Goal: Task Accomplishment & Management: Manage account settings

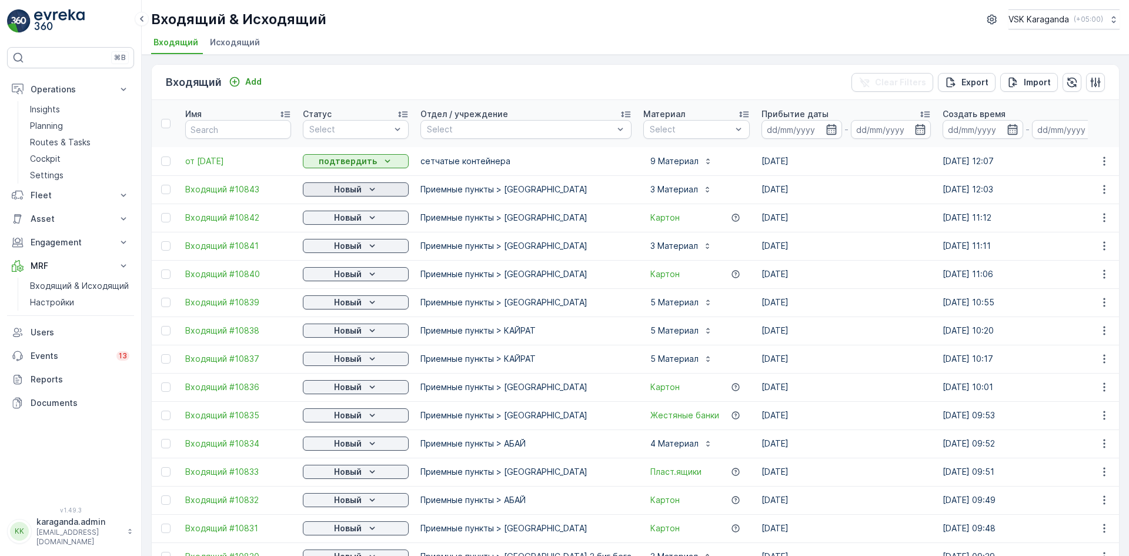
click at [346, 186] on p "Новый" at bounding box center [348, 189] width 28 height 12
click at [345, 218] on span "подтвердить" at bounding box center [337, 224] width 54 height 12
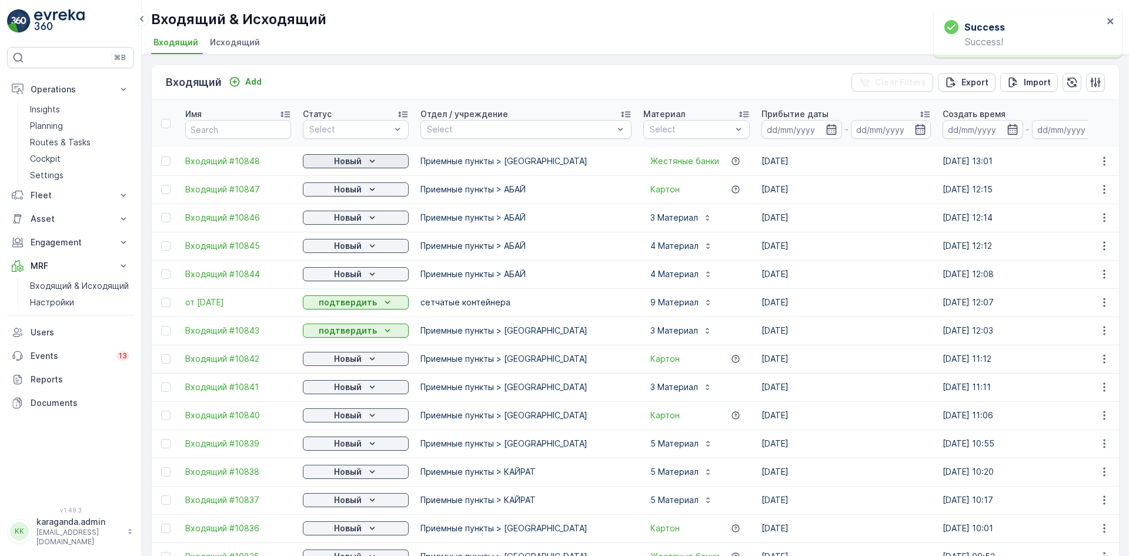
click at [372, 158] on icon "Новый" at bounding box center [372, 161] width 12 height 12
click at [359, 192] on span "подтвердить" at bounding box center [337, 195] width 54 height 12
click at [354, 186] on p "Новый" at bounding box center [348, 189] width 28 height 12
click at [346, 219] on span "подтвердить" at bounding box center [337, 224] width 54 height 12
click at [347, 220] on p "Новый" at bounding box center [348, 218] width 28 height 12
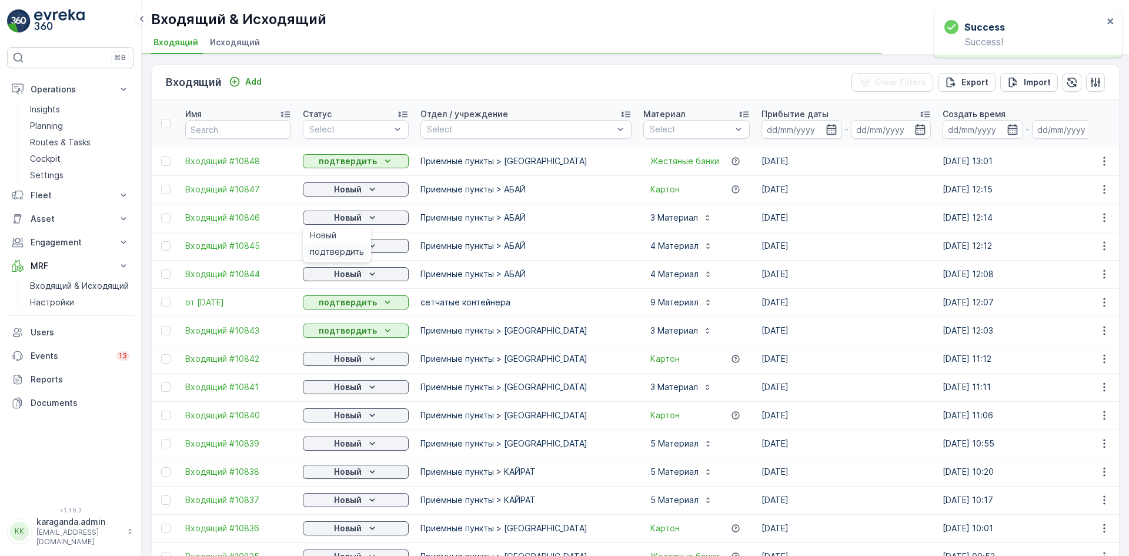
click at [338, 250] on span "подтвердить" at bounding box center [337, 252] width 54 height 12
click at [339, 250] on p "Новый" at bounding box center [348, 246] width 28 height 12
click at [343, 278] on span "подтвердить" at bounding box center [337, 280] width 54 height 12
click at [348, 309] on span "подтвердить" at bounding box center [337, 308] width 54 height 12
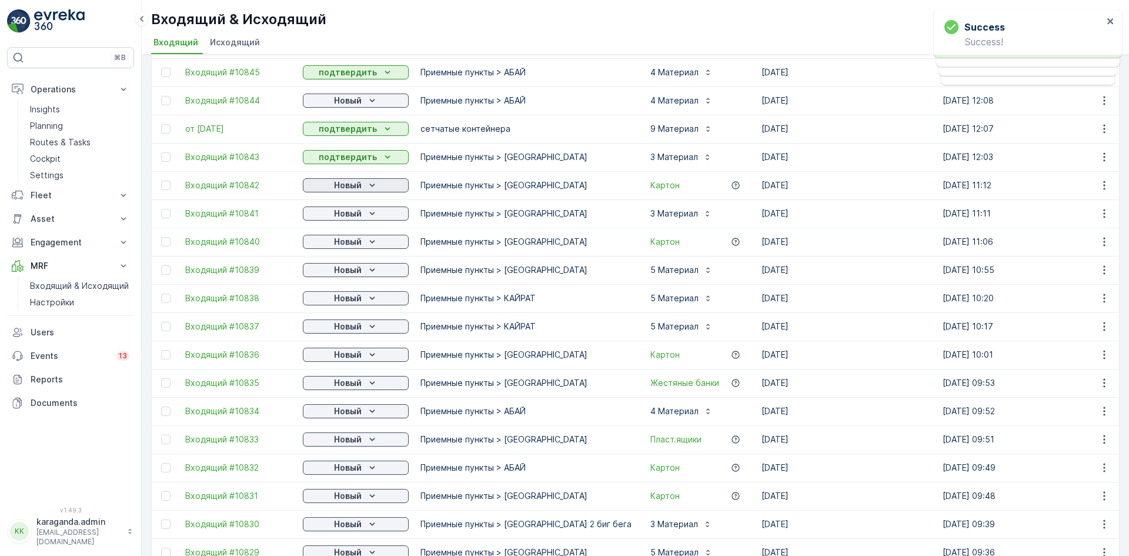
scroll to position [176, 0]
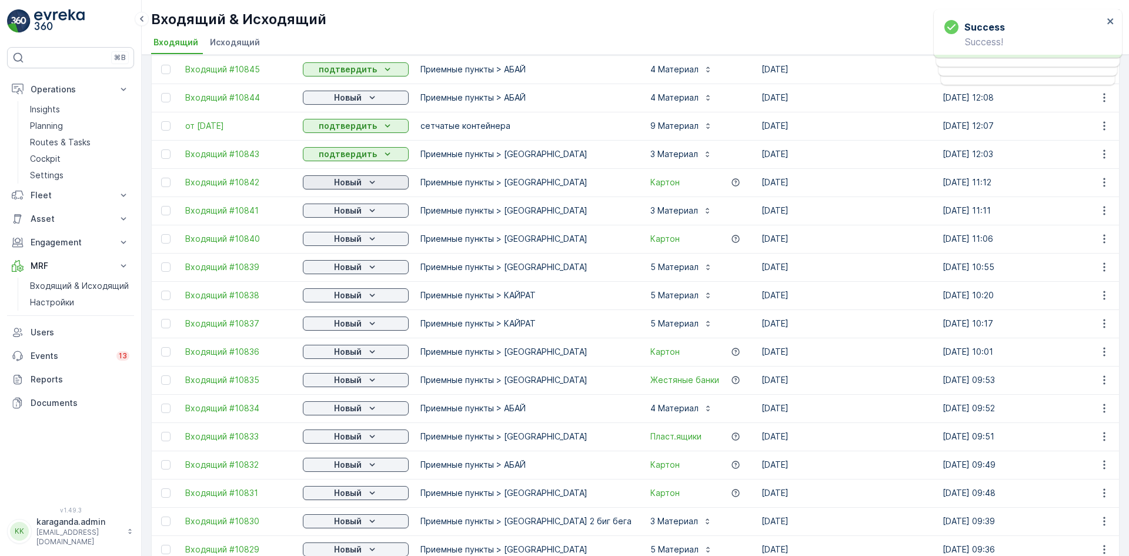
drag, startPoint x: 349, startPoint y: 179, endPoint x: 350, endPoint y: 188, distance: 8.9
click at [349, 179] on p "Новый" at bounding box center [348, 182] width 28 height 12
click at [346, 220] on span "подтвердить" at bounding box center [337, 217] width 54 height 12
click at [356, 211] on p "Новый" at bounding box center [348, 211] width 28 height 12
click at [353, 243] on span "подтвердить" at bounding box center [337, 245] width 54 height 12
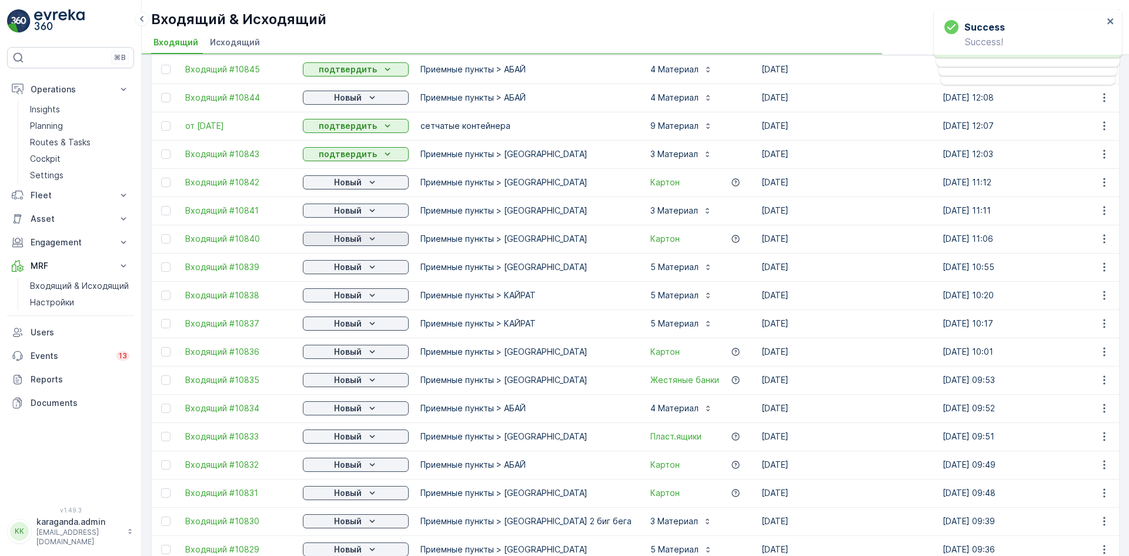
click at [365, 239] on div "Новый" at bounding box center [356, 239] width 96 height 12
click at [351, 269] on span "подтвердить" at bounding box center [337, 273] width 54 height 12
click at [358, 270] on p "Новый" at bounding box center [348, 267] width 28 height 12
click at [353, 295] on p "Новый" at bounding box center [348, 295] width 28 height 12
click at [355, 296] on p "Новый" at bounding box center [348, 295] width 28 height 12
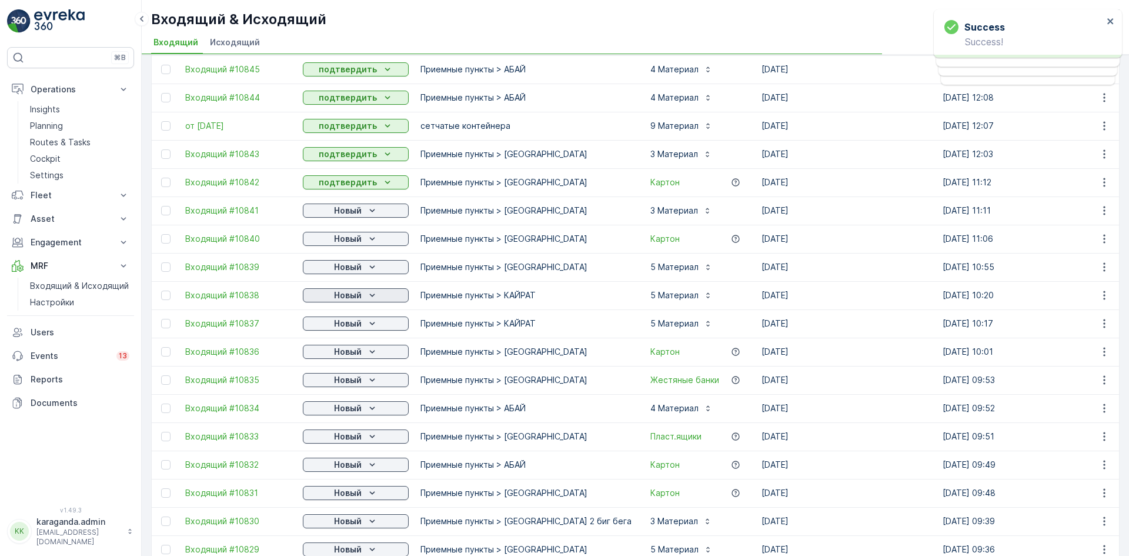
click at [357, 295] on p "Новый" at bounding box center [348, 295] width 28 height 12
click at [353, 325] on span "подтвердить" at bounding box center [337, 329] width 54 height 12
click at [361, 323] on p "Новый" at bounding box center [348, 324] width 28 height 12
click at [353, 355] on span "подтвердить" at bounding box center [337, 358] width 54 height 12
click at [364, 352] on div "Новый" at bounding box center [356, 352] width 96 height 12
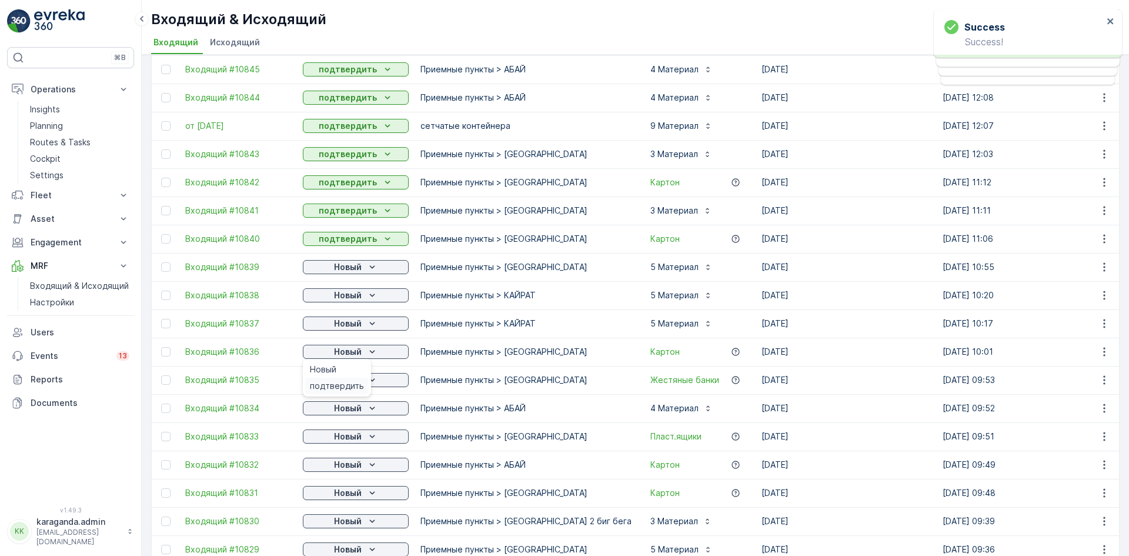
click at [353, 388] on span "подтвердить" at bounding box center [337, 386] width 54 height 12
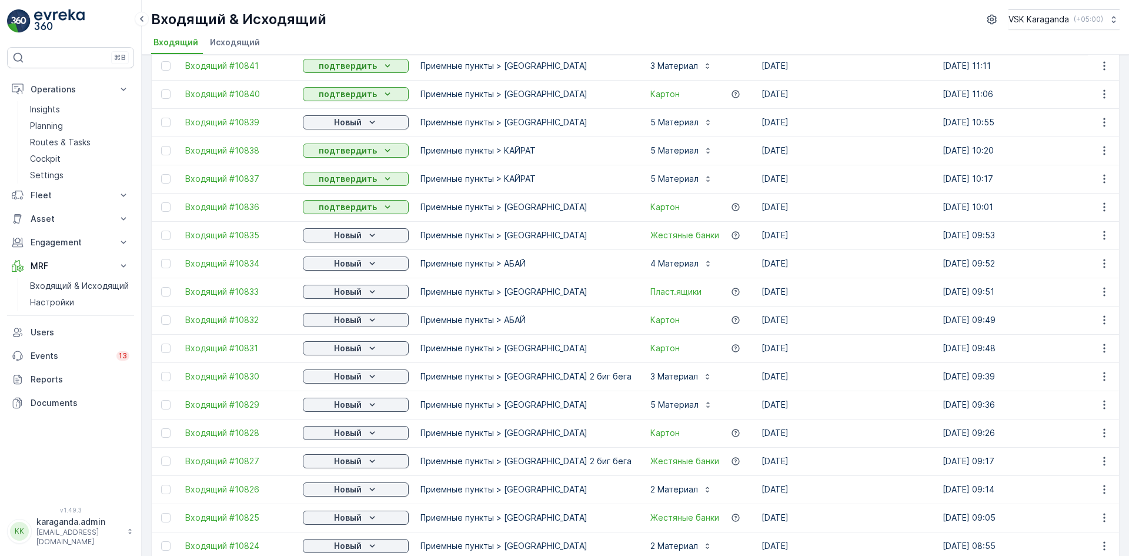
scroll to position [353, 0]
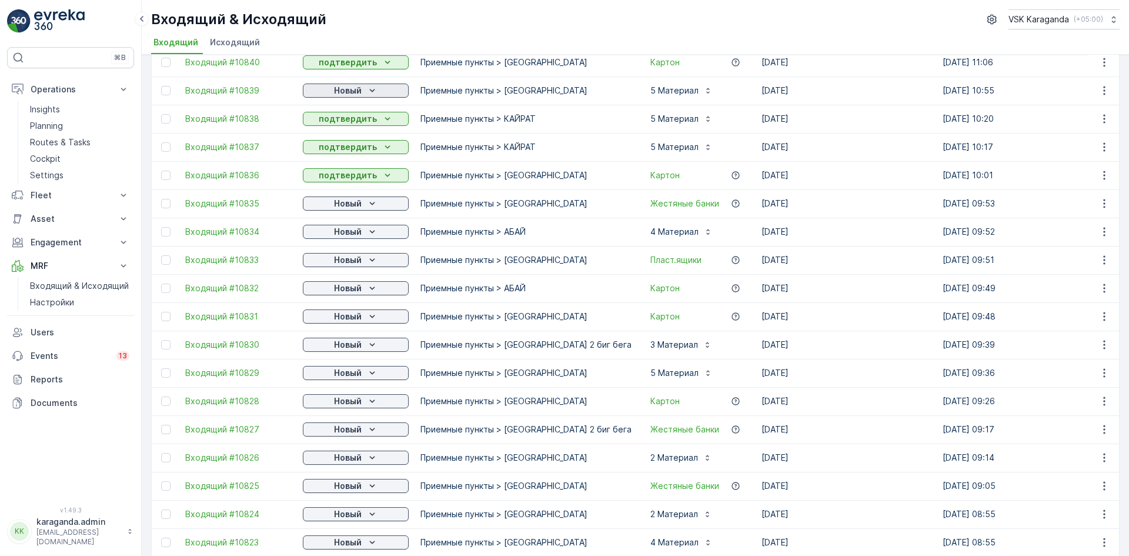
click at [360, 91] on p "Новый" at bounding box center [348, 91] width 28 height 12
click at [349, 121] on span "подтвердить" at bounding box center [337, 125] width 54 height 12
click at [369, 205] on icon "Новый" at bounding box center [372, 204] width 12 height 12
click at [346, 233] on span "подтвердить" at bounding box center [337, 238] width 54 height 12
click at [350, 237] on p "Новый" at bounding box center [348, 232] width 28 height 12
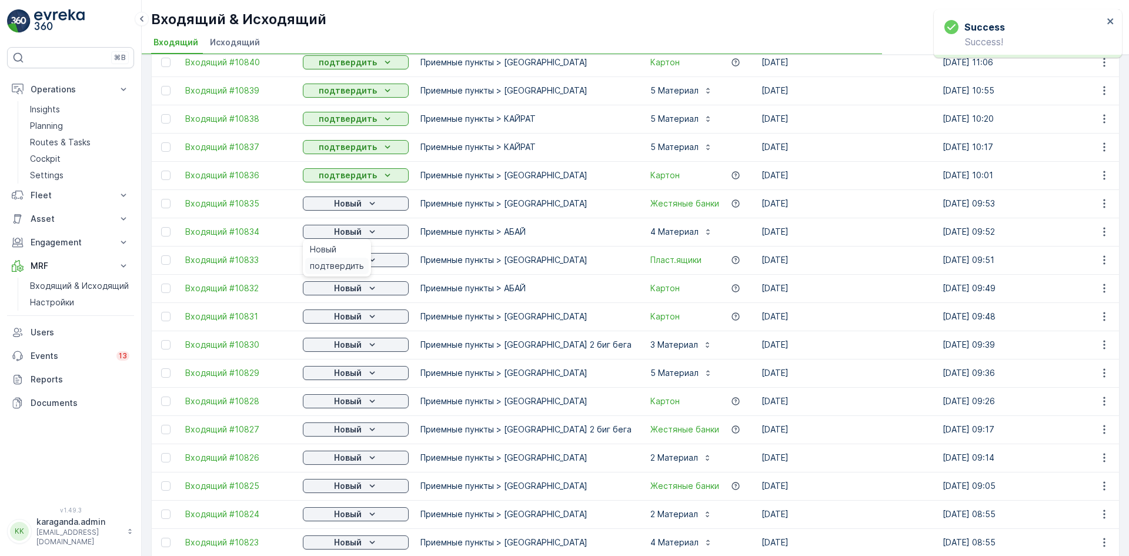
click at [352, 262] on span "подтвердить" at bounding box center [337, 266] width 54 height 12
click at [362, 262] on div "Новый" at bounding box center [356, 260] width 96 height 12
click at [355, 290] on span "подтвердить" at bounding box center [337, 294] width 54 height 12
click at [354, 288] on p "Новый" at bounding box center [348, 288] width 28 height 12
click at [346, 319] on span "подтвердить" at bounding box center [337, 322] width 54 height 12
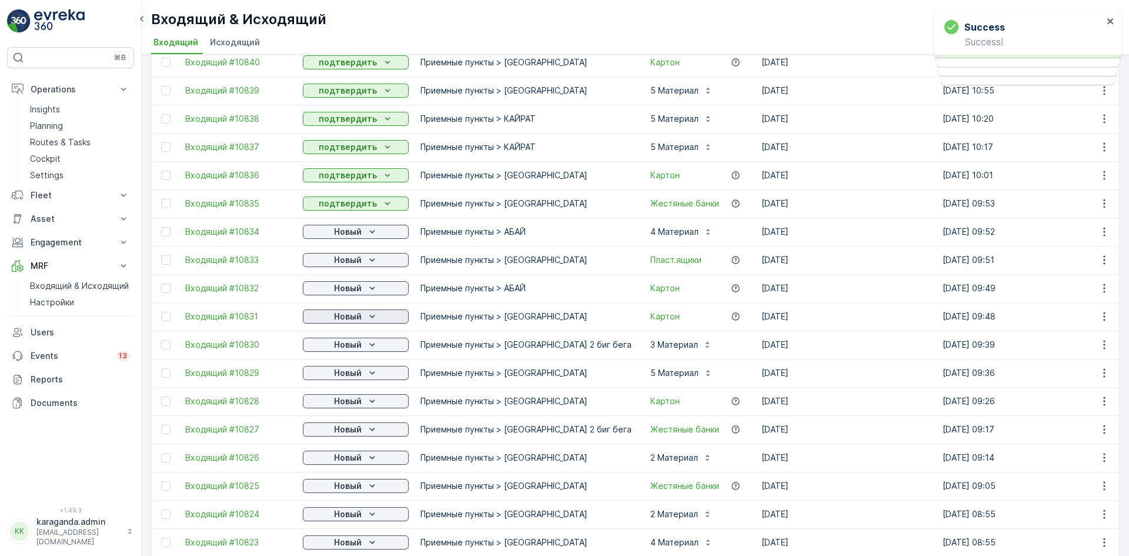
click at [355, 321] on p "Новый" at bounding box center [348, 316] width 28 height 12
click at [345, 379] on span "подтвердить" at bounding box center [337, 379] width 54 height 12
click at [347, 375] on p "Новый" at bounding box center [348, 373] width 28 height 12
click at [343, 402] on span "подтвердить" at bounding box center [337, 407] width 54 height 12
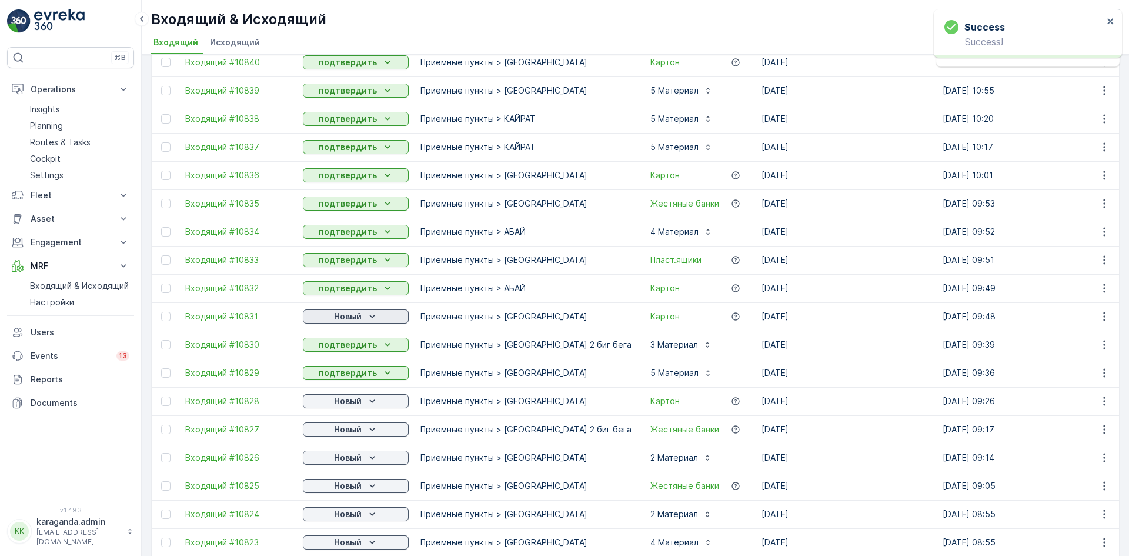
click at [356, 315] on p "Новый" at bounding box center [348, 316] width 28 height 12
click at [349, 352] on span "подтвердить" at bounding box center [337, 351] width 54 height 12
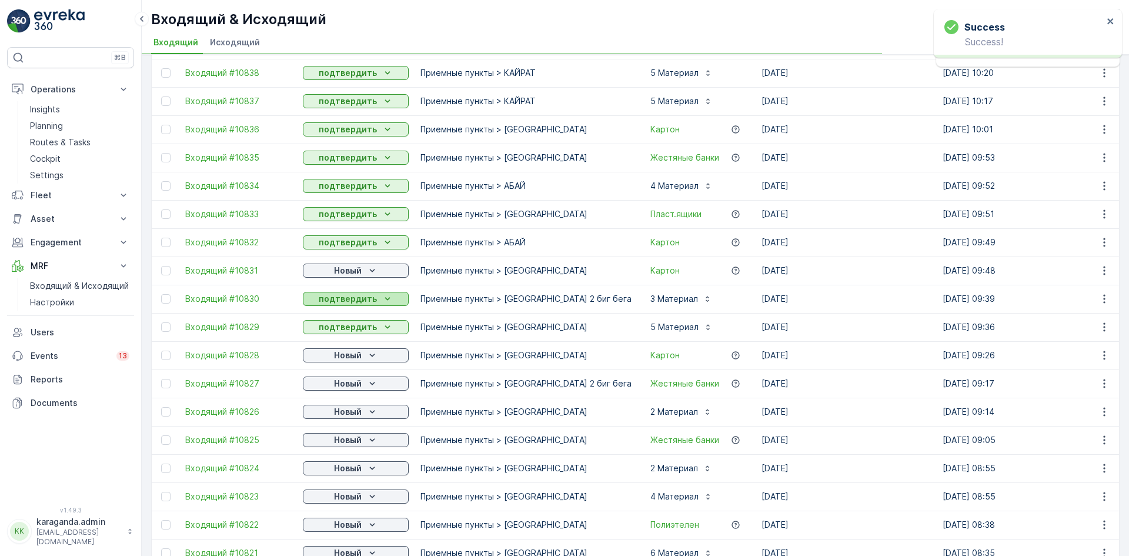
scroll to position [588, 0]
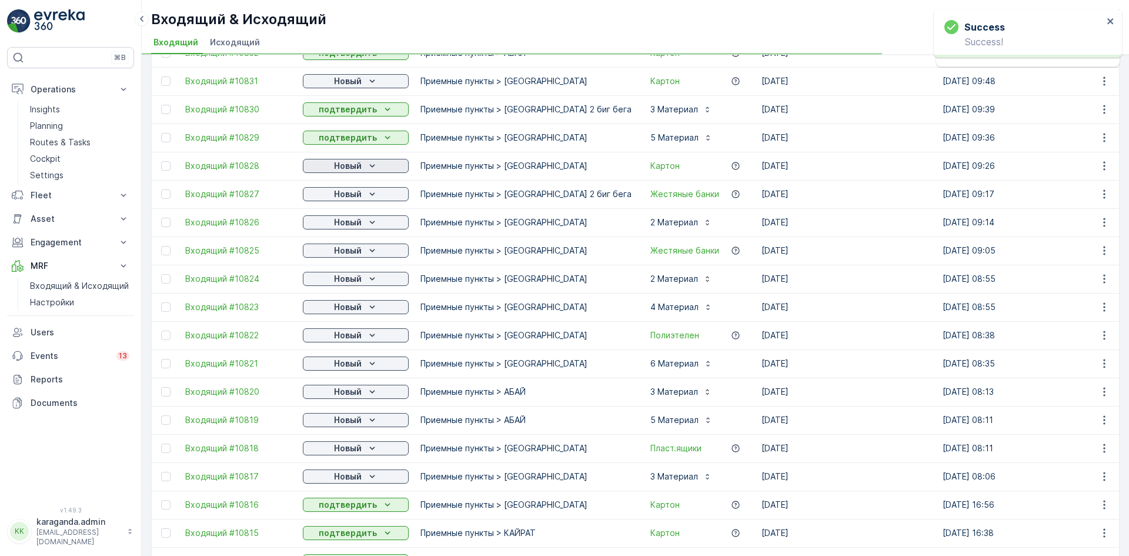
click at [344, 164] on p "Новый" at bounding box center [348, 166] width 28 height 12
click at [336, 200] on span "подтвердить" at bounding box center [337, 200] width 54 height 12
click at [343, 197] on p "Новый" at bounding box center [348, 194] width 28 height 12
click at [345, 255] on span "подтвердить" at bounding box center [337, 256] width 54 height 12
click at [346, 280] on span "подтвердить" at bounding box center [337, 285] width 54 height 12
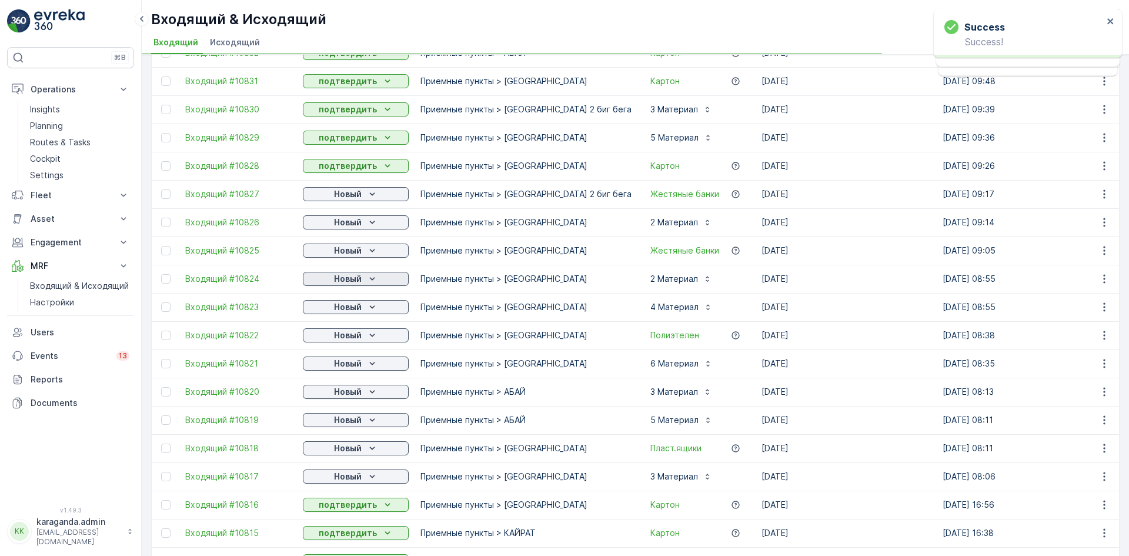
click at [350, 280] on p "Новый" at bounding box center [348, 279] width 28 height 12
click at [348, 313] on span "подтвердить" at bounding box center [337, 313] width 54 height 12
click at [358, 309] on p "Новый" at bounding box center [348, 307] width 28 height 12
click at [345, 338] on span "подтвердить" at bounding box center [337, 341] width 54 height 12
click at [354, 339] on p "Новый" at bounding box center [348, 335] width 28 height 12
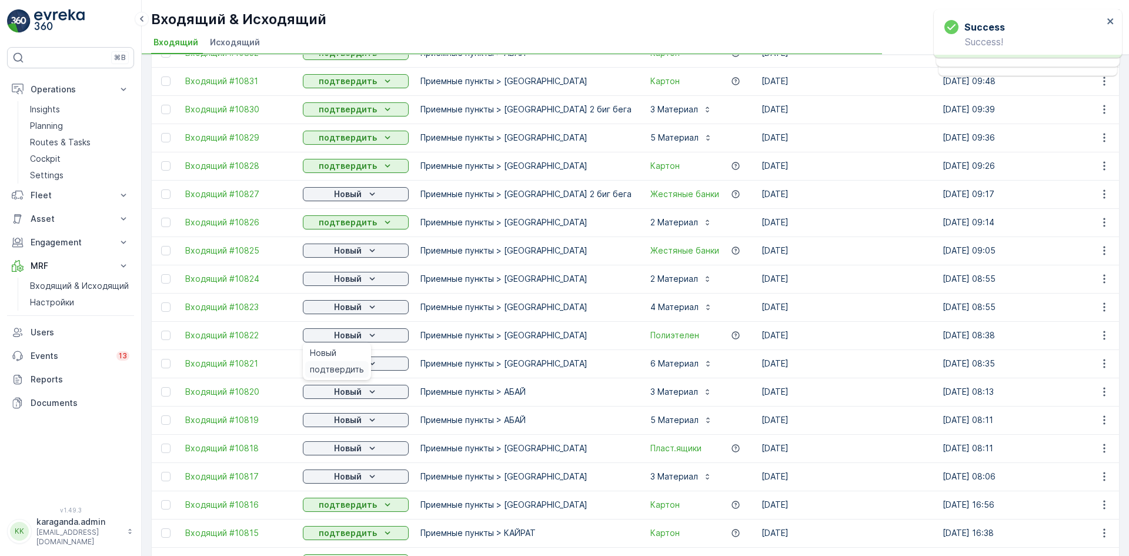
click at [355, 368] on span "подтвердить" at bounding box center [337, 369] width 54 height 12
click at [373, 360] on icon "Новый" at bounding box center [372, 364] width 12 height 12
click at [366, 366] on icon "Новый" at bounding box center [372, 364] width 12 height 12
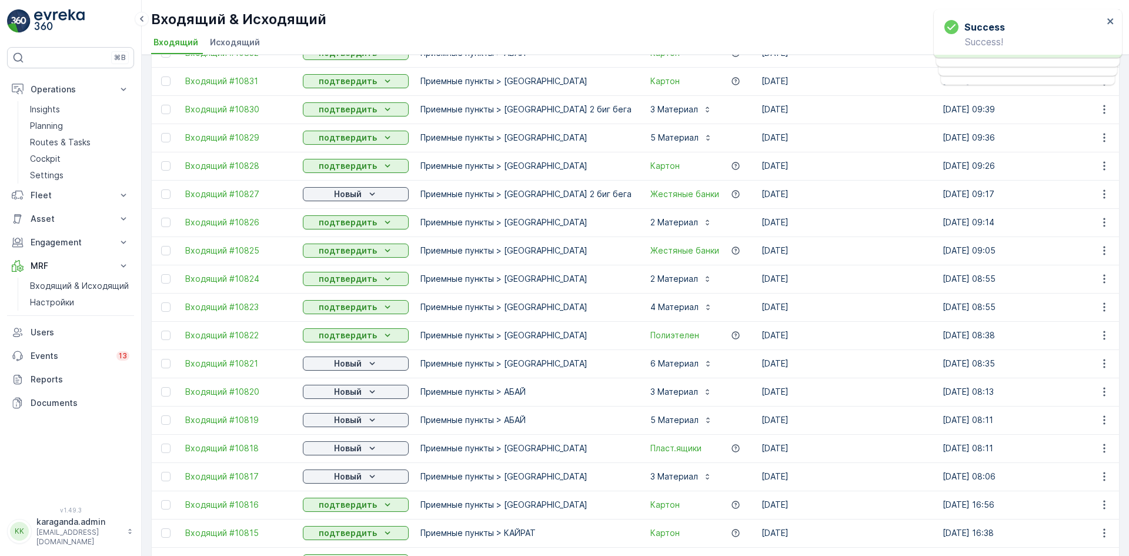
click at [352, 395] on p "Новый" at bounding box center [348, 392] width 28 height 12
click at [352, 420] on span "подтвердить" at bounding box center [337, 426] width 54 height 12
click at [354, 422] on p "Новый" at bounding box center [348, 420] width 28 height 12
click at [335, 453] on span "подтвердить" at bounding box center [337, 454] width 54 height 12
click at [356, 449] on p "Новый" at bounding box center [348, 448] width 28 height 12
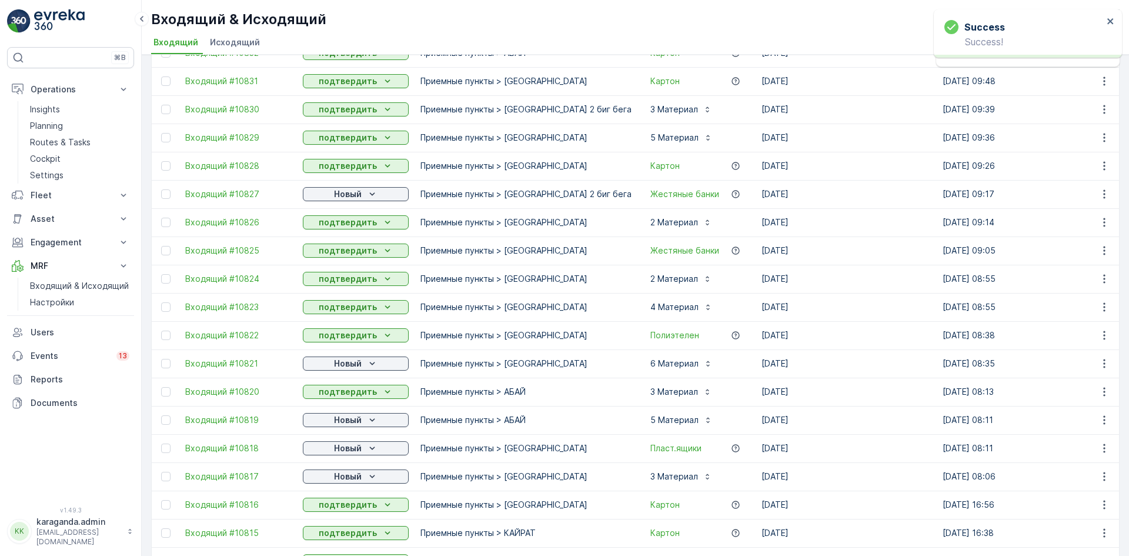
click at [352, 479] on p "Новый" at bounding box center [348, 476] width 28 height 12
click at [350, 506] on span "подтвердить" at bounding box center [337, 511] width 54 height 12
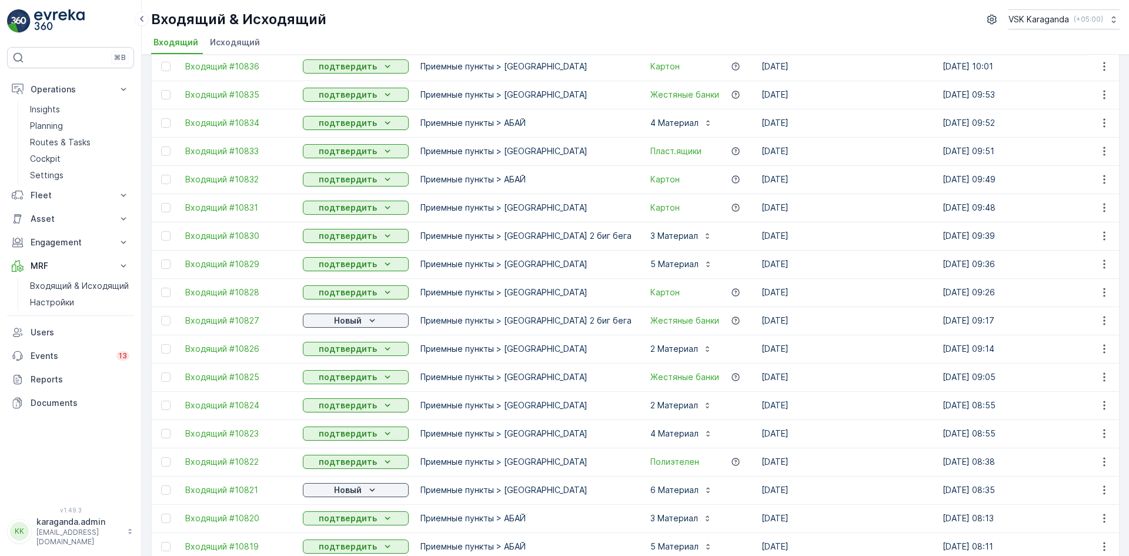
scroll to position [470, 0]
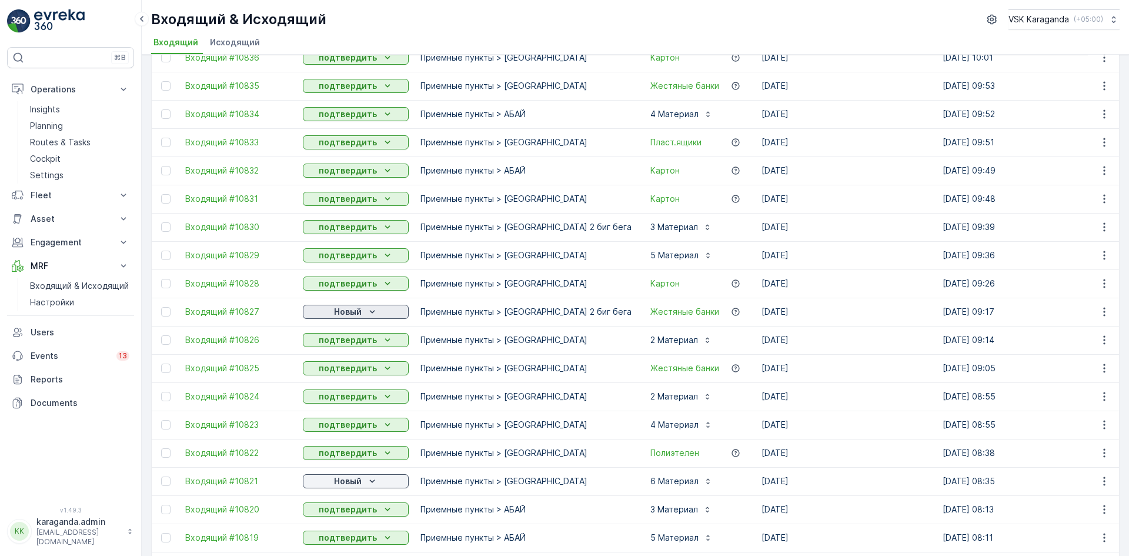
click at [366, 313] on icon "Новый" at bounding box center [372, 312] width 12 height 12
click at [352, 338] on div "подтвердить" at bounding box center [337, 346] width 64 height 16
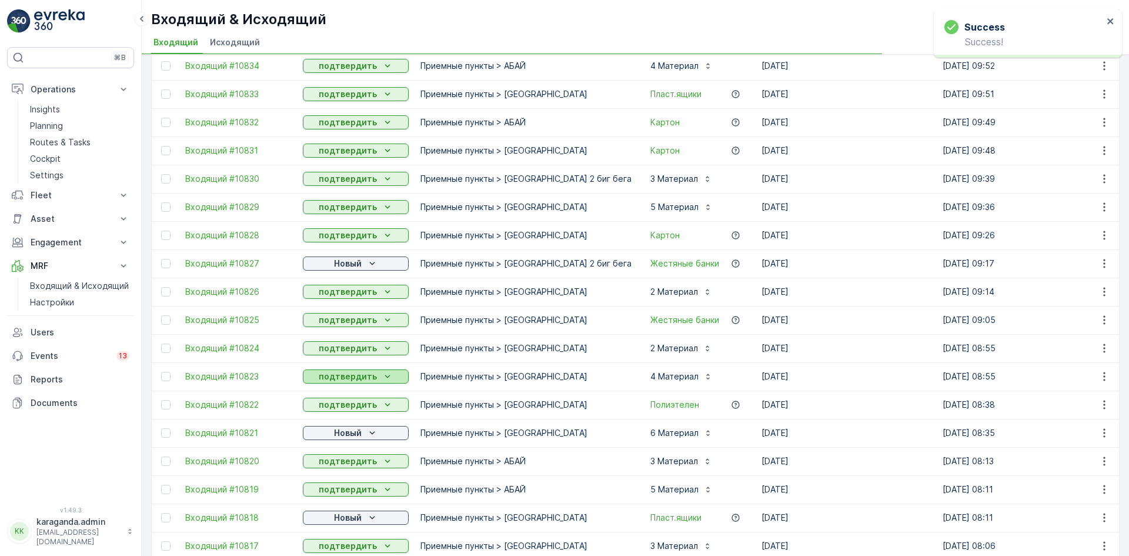
scroll to position [647, 0]
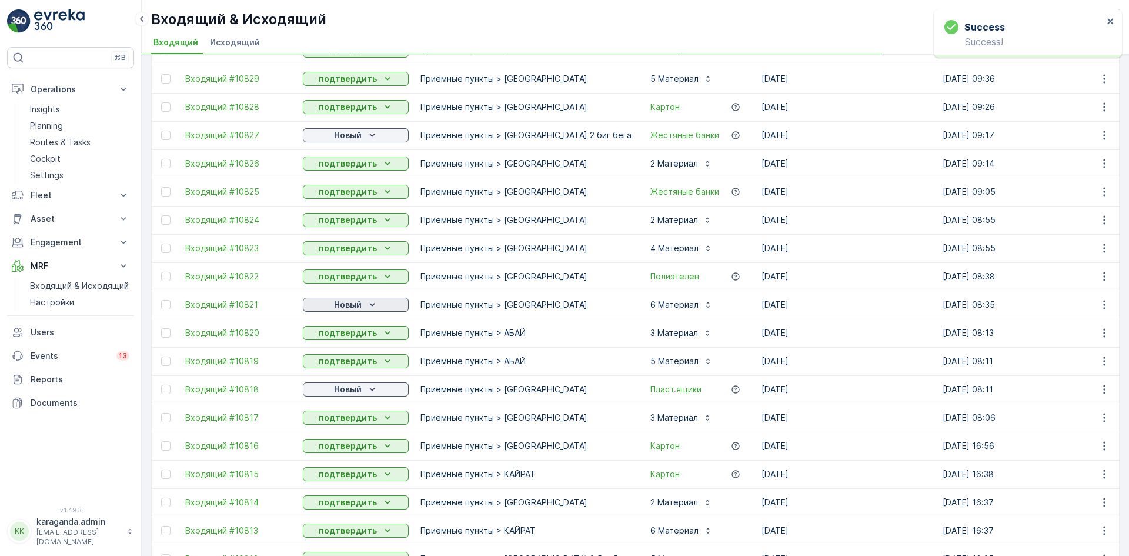
click at [362, 307] on div "Новый" at bounding box center [356, 305] width 96 height 12
click at [346, 338] on span "подтвердить" at bounding box center [337, 339] width 54 height 12
click at [346, 388] on p "Новый" at bounding box center [348, 389] width 28 height 12
click at [333, 394] on div "Новый" at bounding box center [356, 389] width 96 height 12
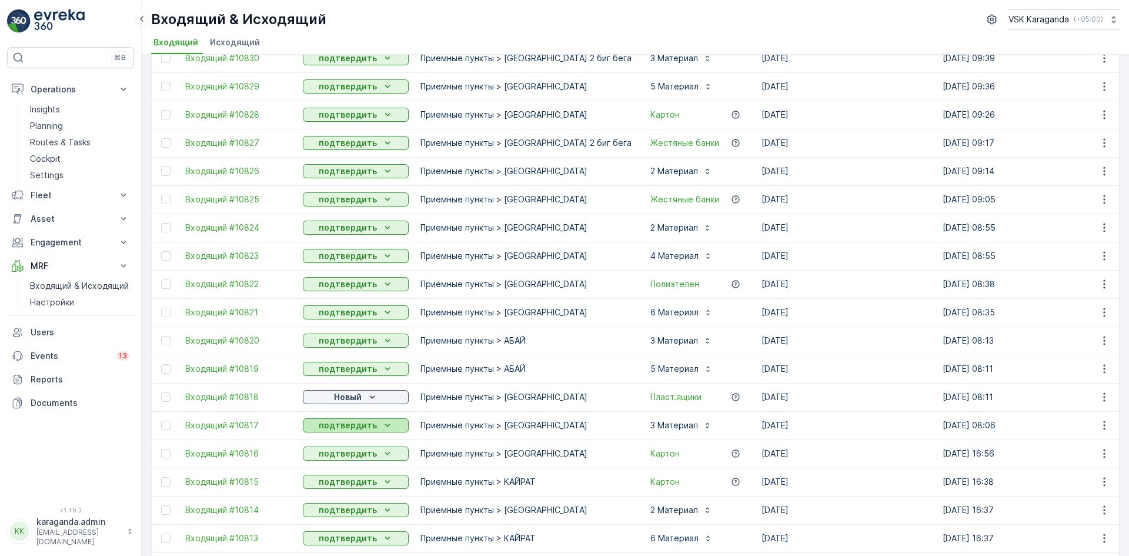
scroll to position [641, 0]
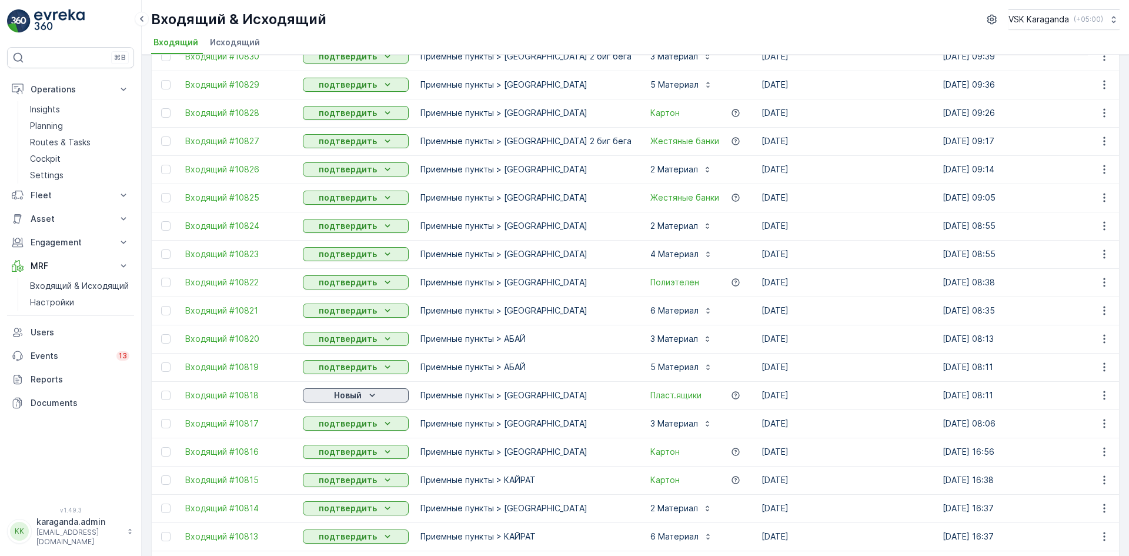
click at [359, 395] on p "Новый" at bounding box center [348, 395] width 28 height 12
click at [352, 423] on div "подтвердить" at bounding box center [337, 429] width 64 height 16
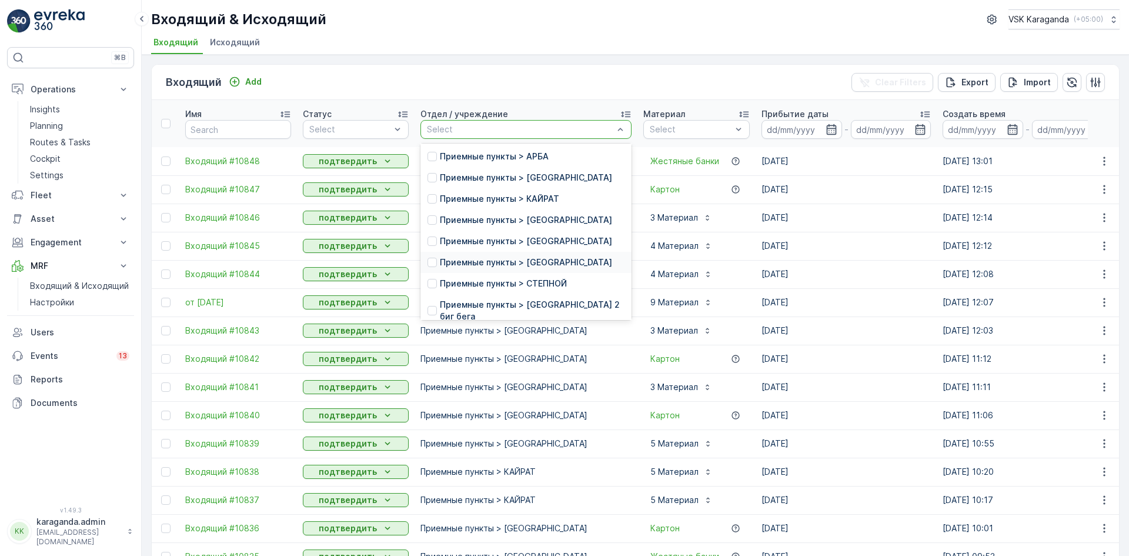
scroll to position [193, 0]
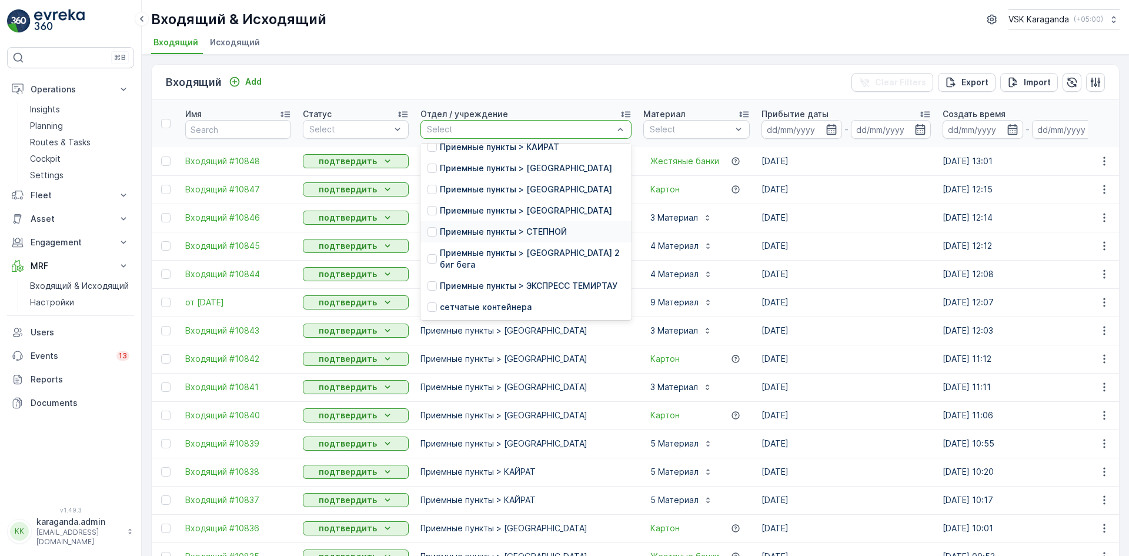
click at [499, 221] on div "Приемные пункты > СТЕПНОЙ" at bounding box center [525, 231] width 211 height 21
